Goal: Browse casually

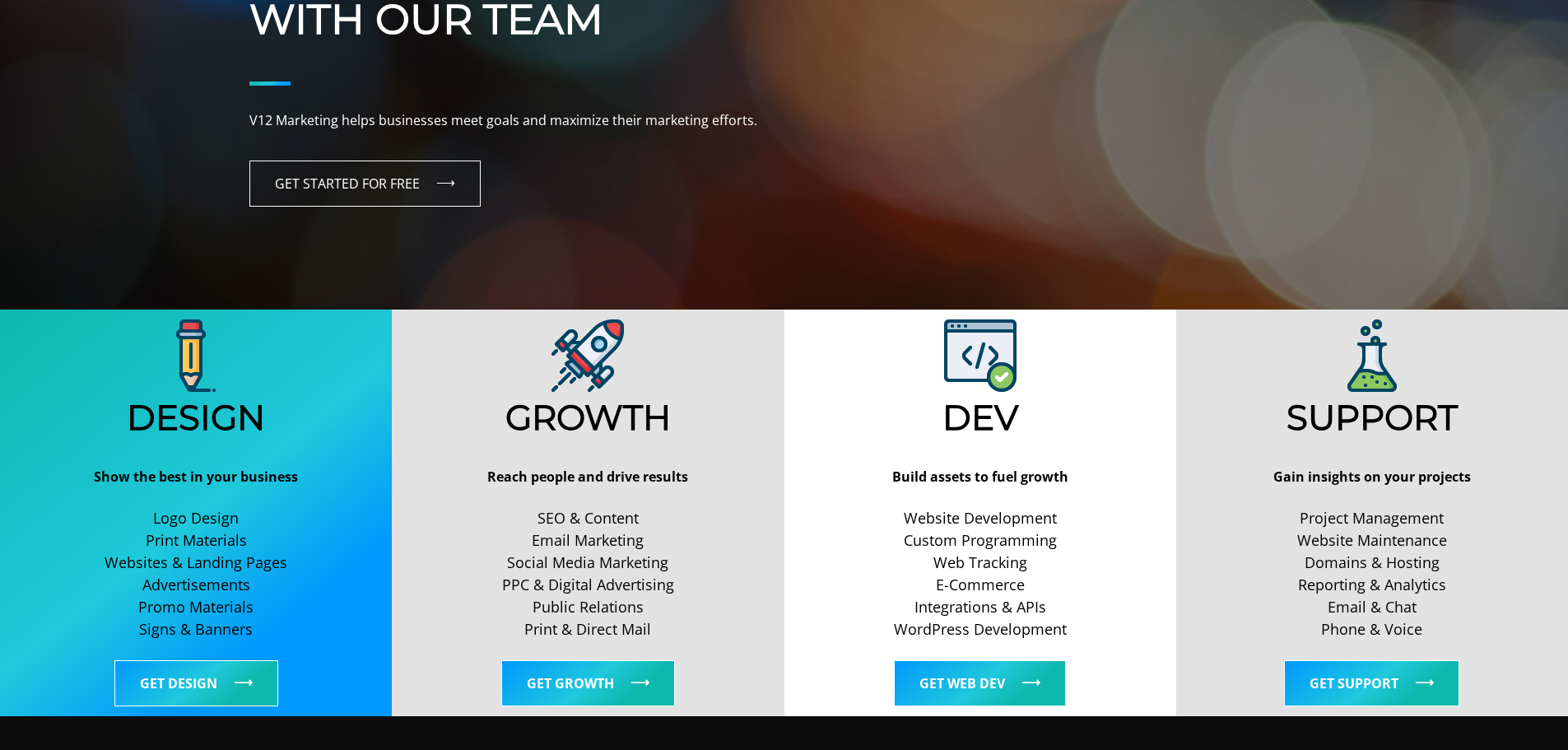
scroll to position [494, 0]
